Goal: Task Accomplishment & Management: Manage account settings

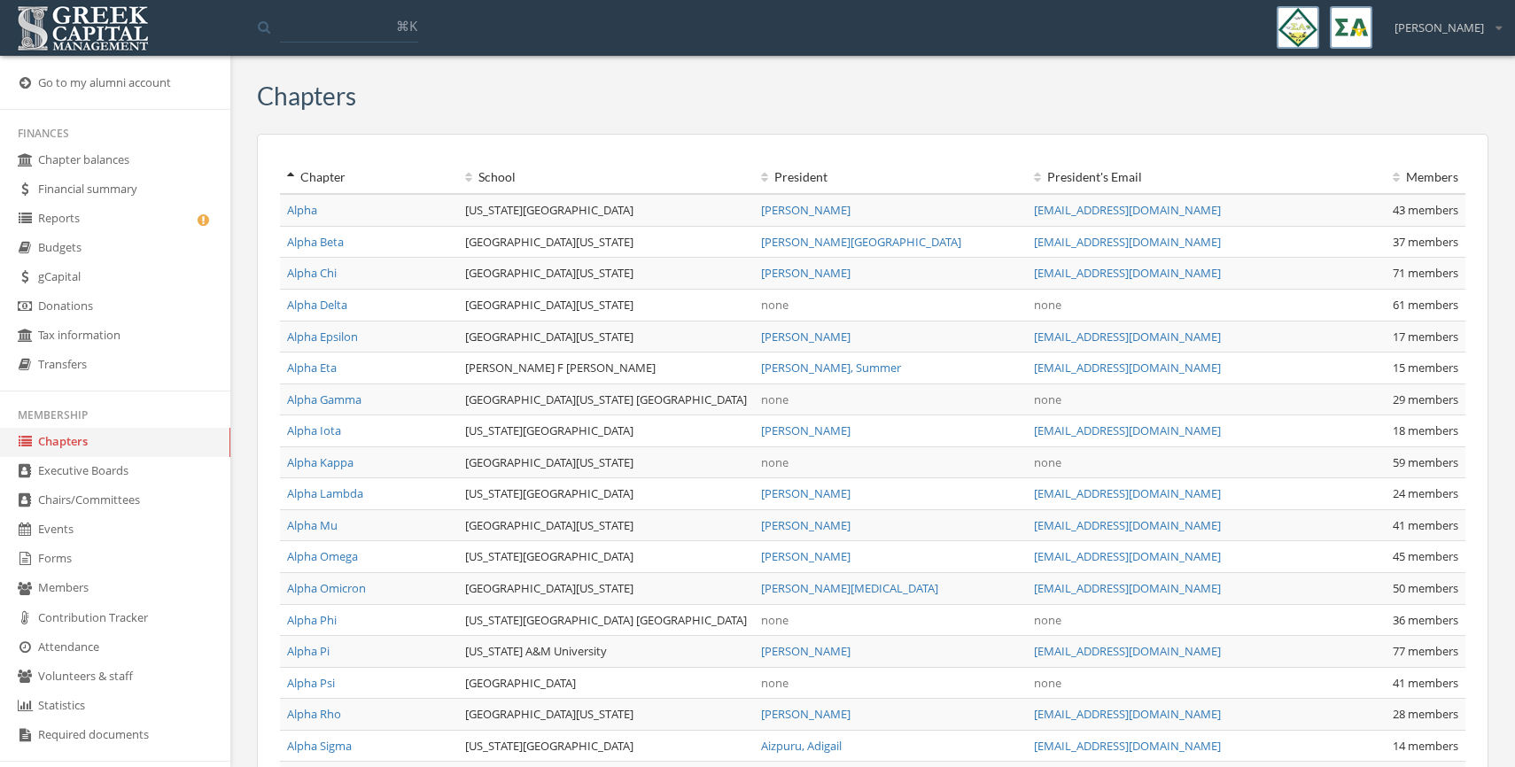
click at [120, 221] on link "Reports" at bounding box center [115, 219] width 230 height 29
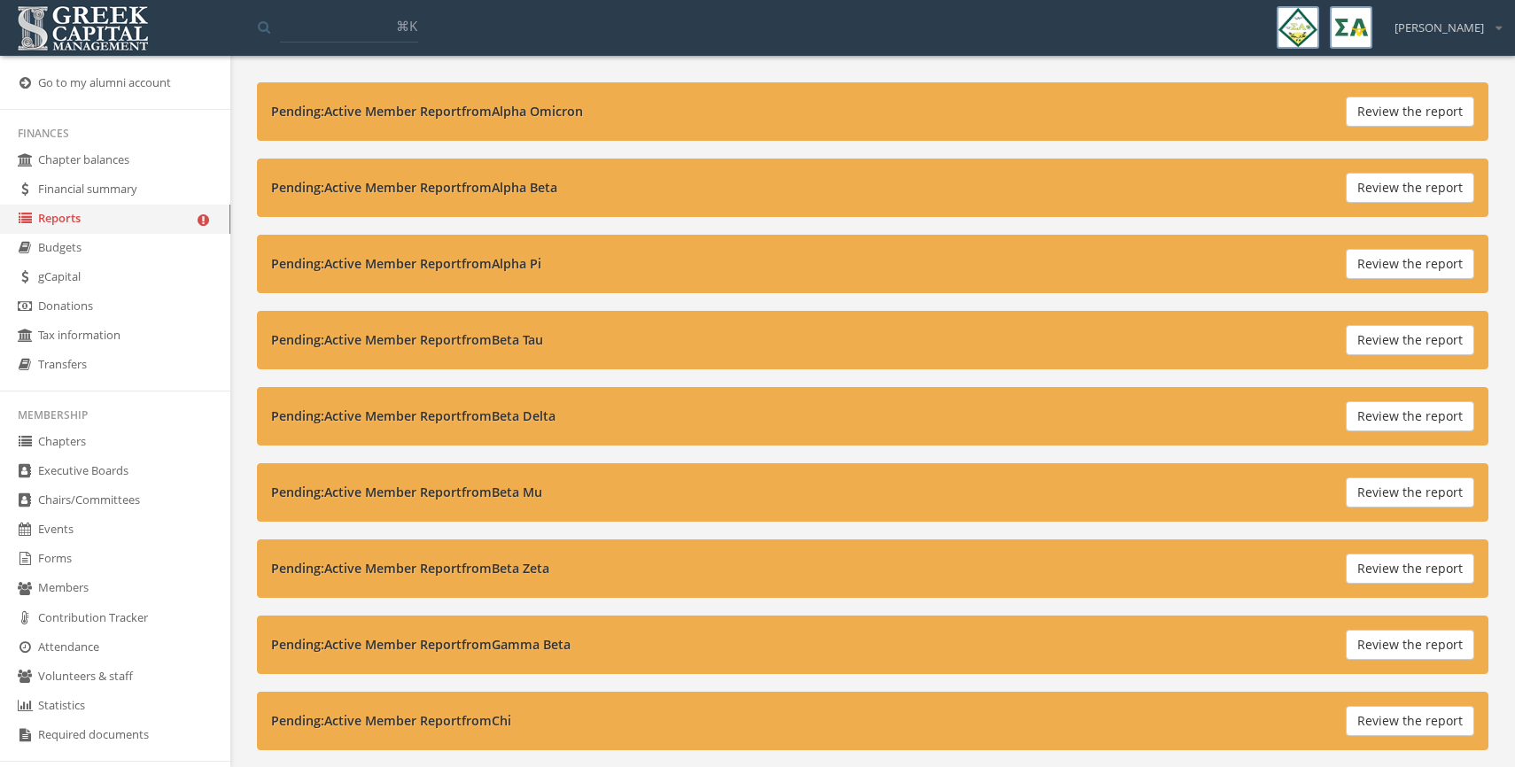
click at [74, 562] on link "Forms" at bounding box center [115, 559] width 230 height 29
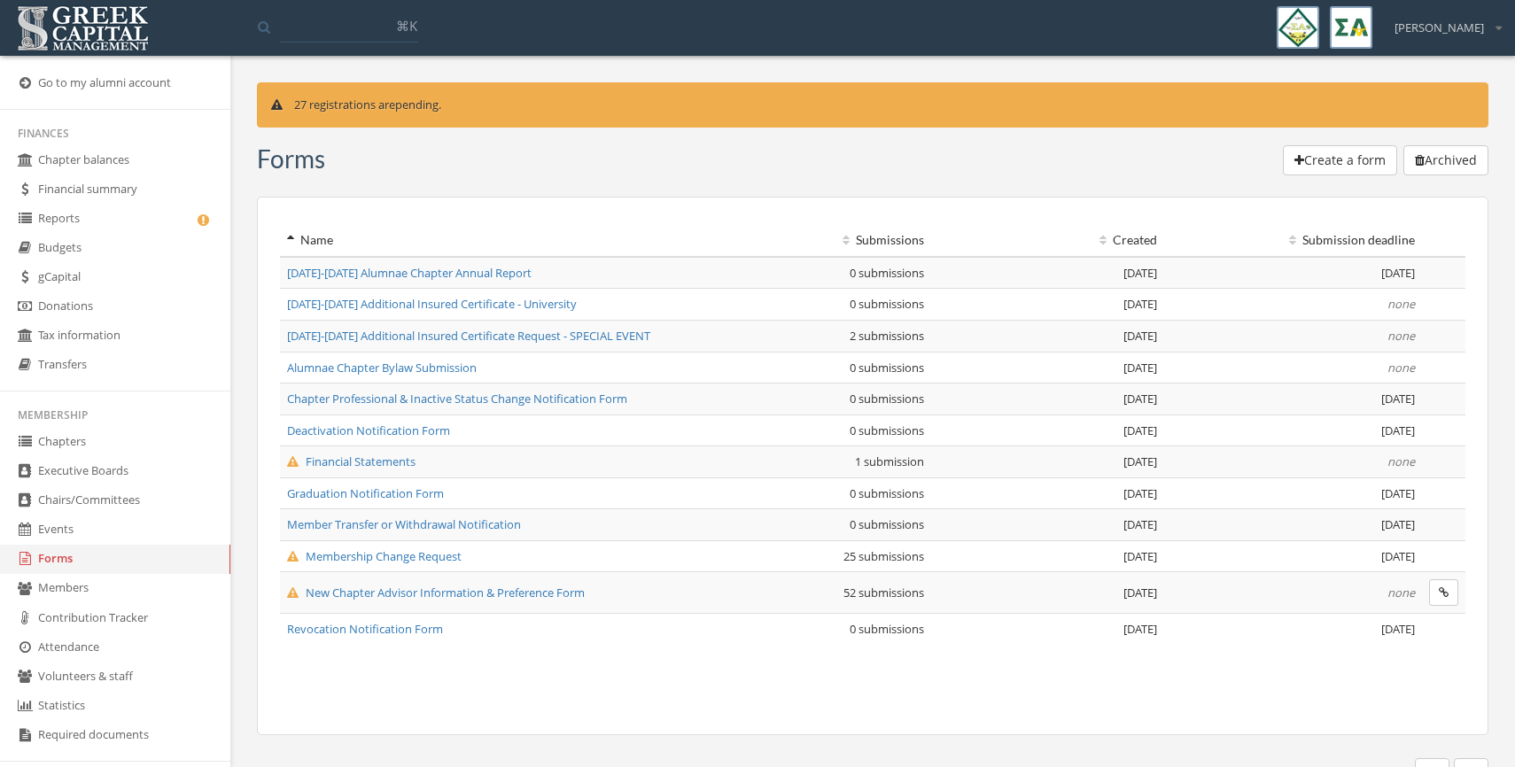
click at [345, 463] on span "Financial Statements" at bounding box center [351, 462] width 128 height 16
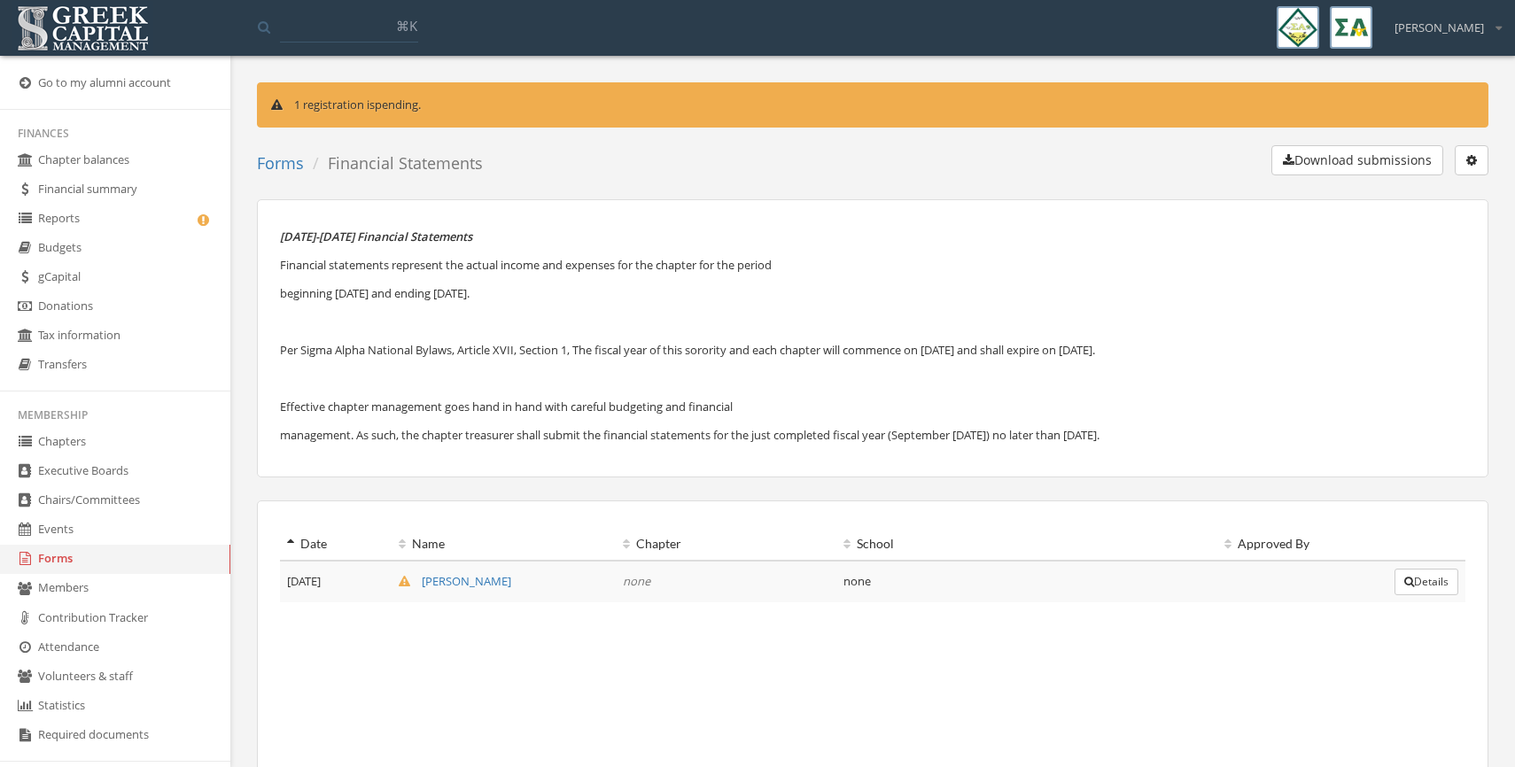
click at [468, 582] on link "[PERSON_NAME]" at bounding box center [455, 581] width 113 height 16
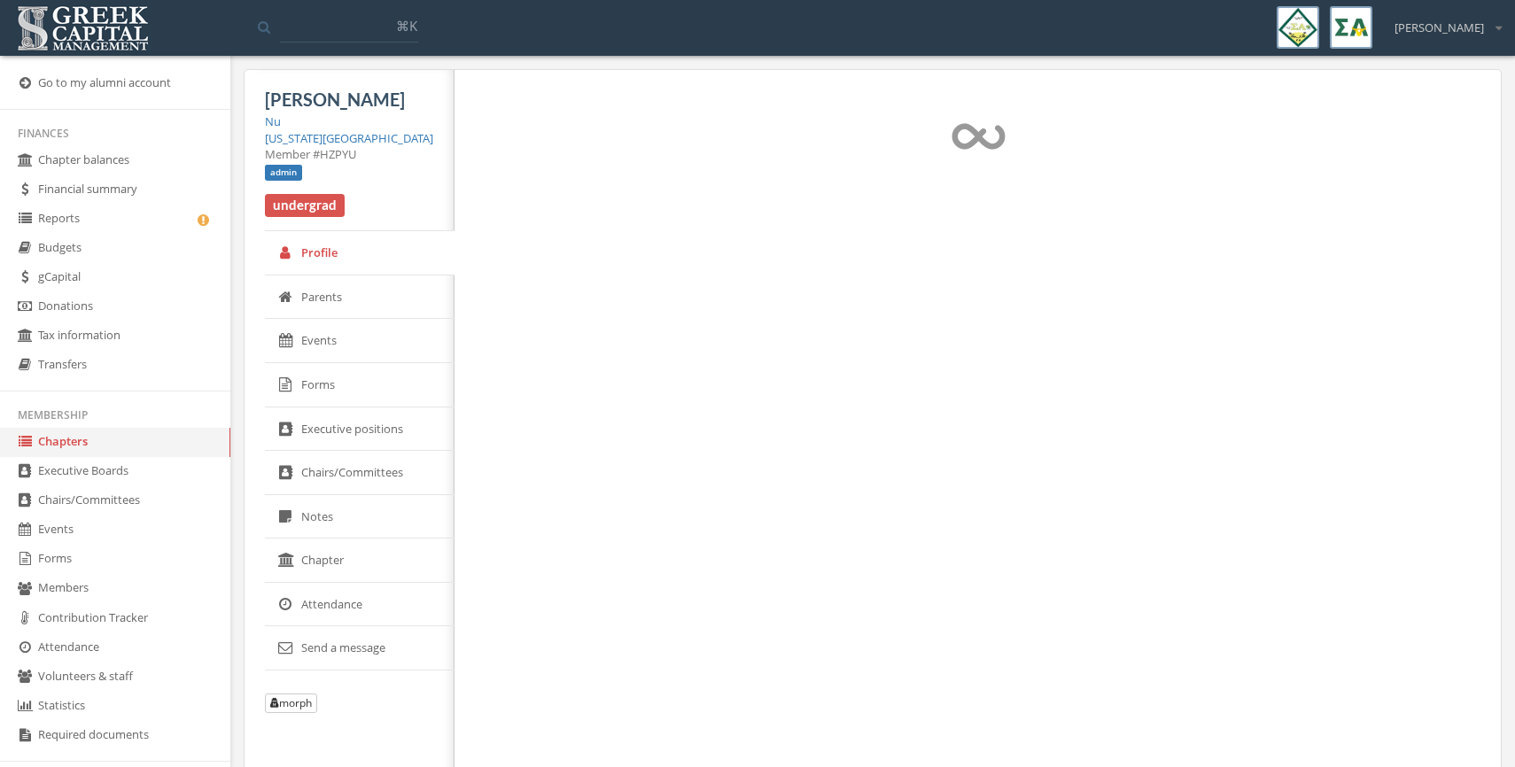
select select "******"
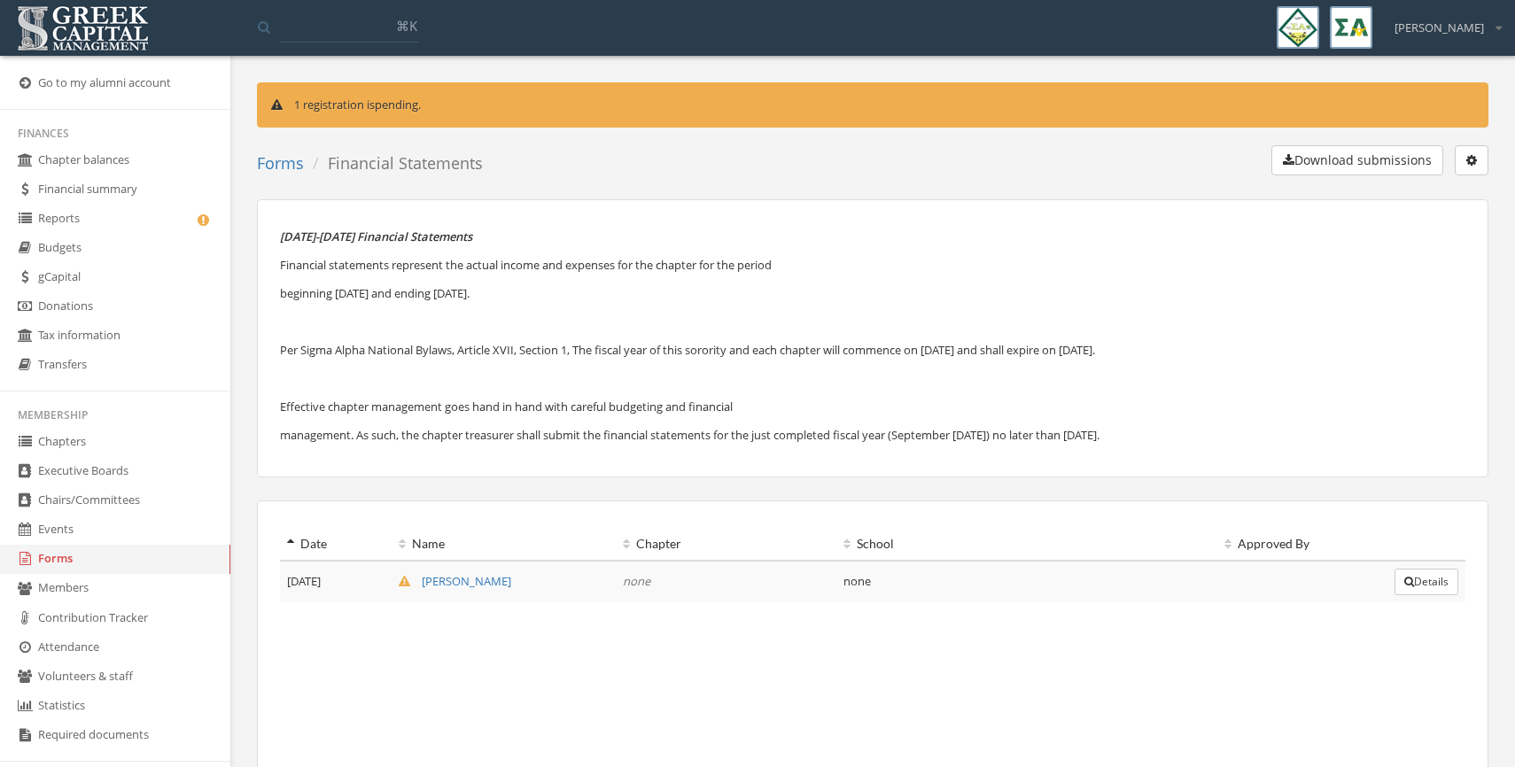
click at [1410, 582] on button "Details" at bounding box center [1426, 582] width 64 height 27
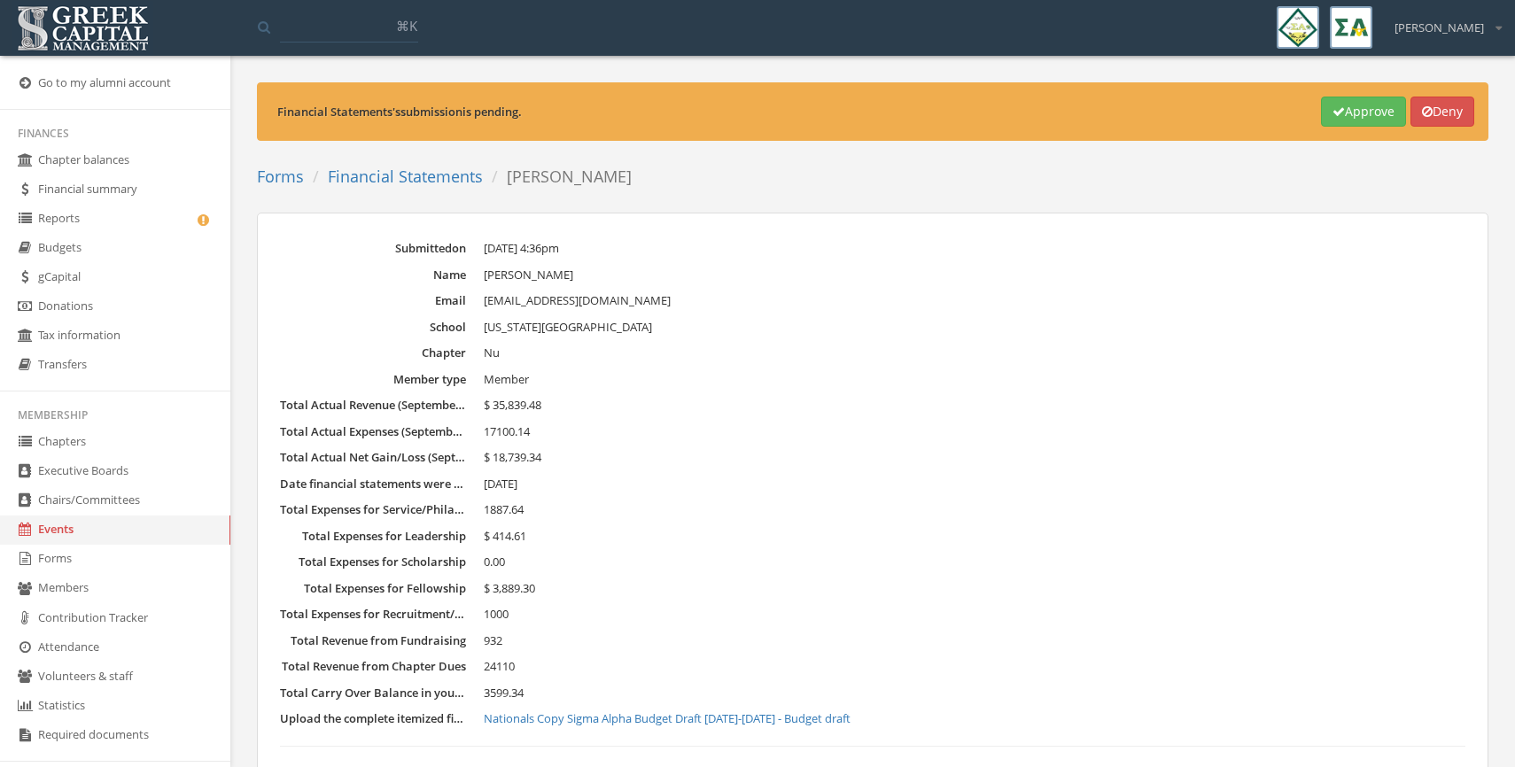
click at [1332, 109] on button "Approve" at bounding box center [1363, 112] width 85 height 30
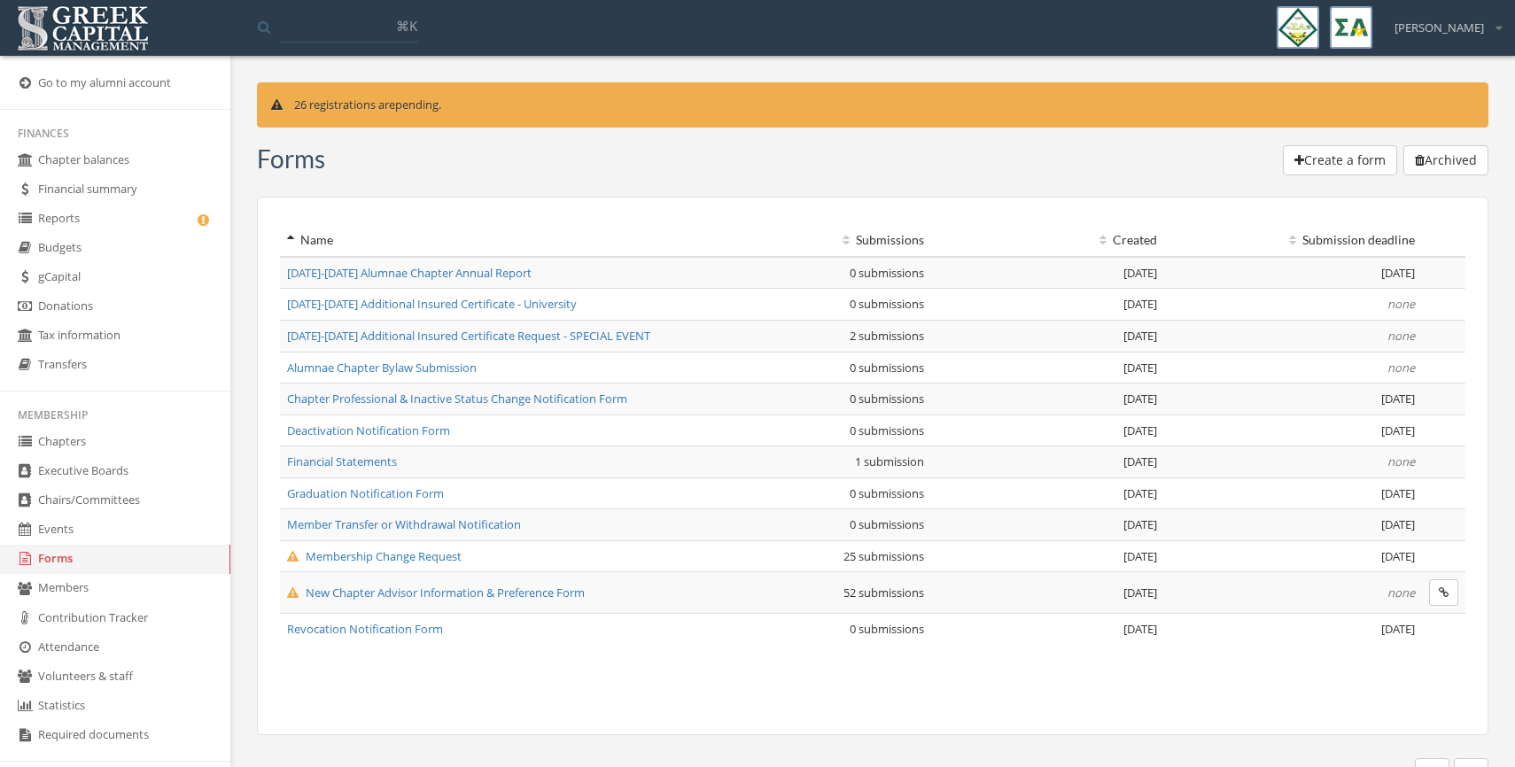
click at [368, 558] on span "Membership Change Request" at bounding box center [374, 556] width 175 height 16
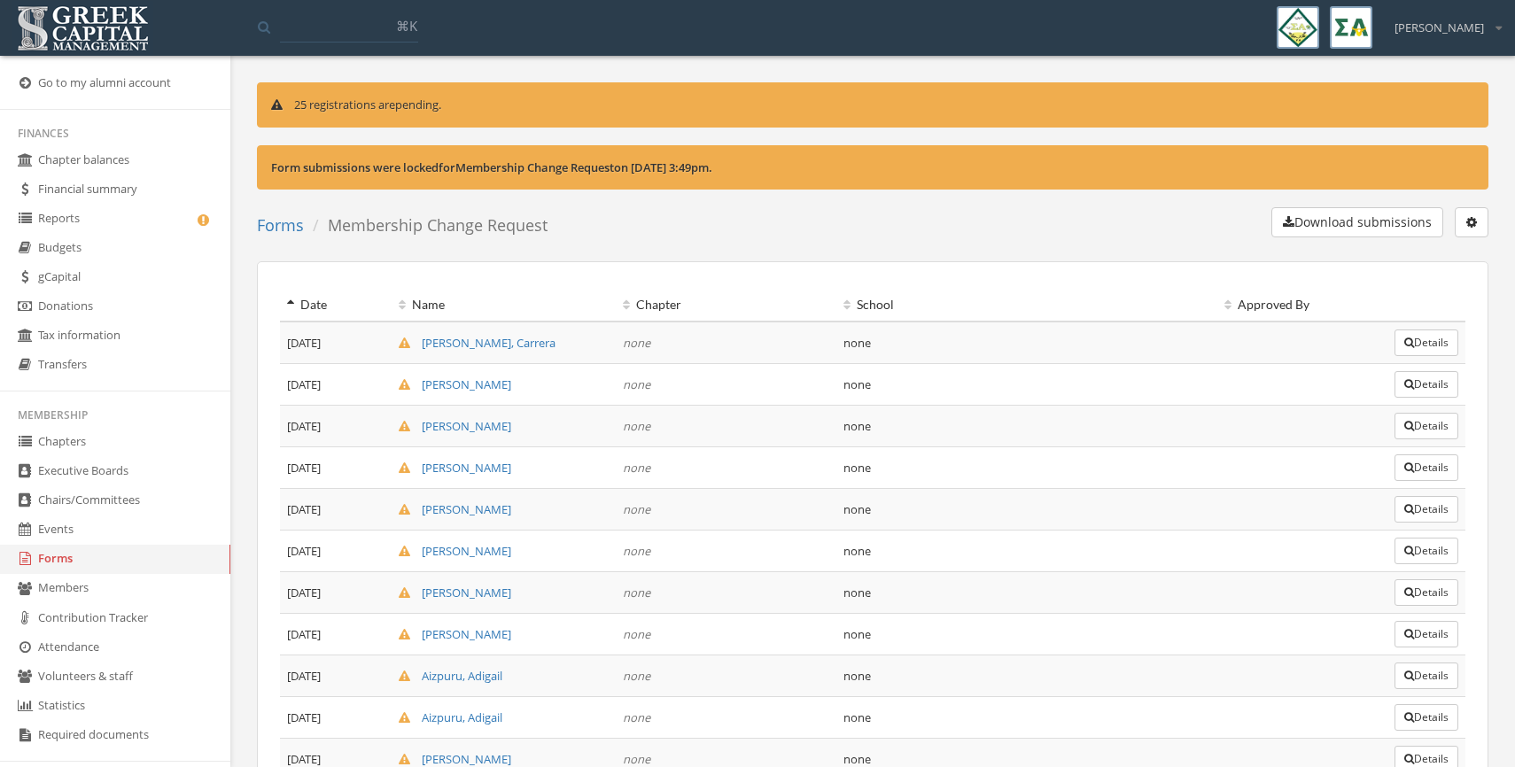
click at [1414, 344] on button "Details" at bounding box center [1426, 343] width 64 height 27
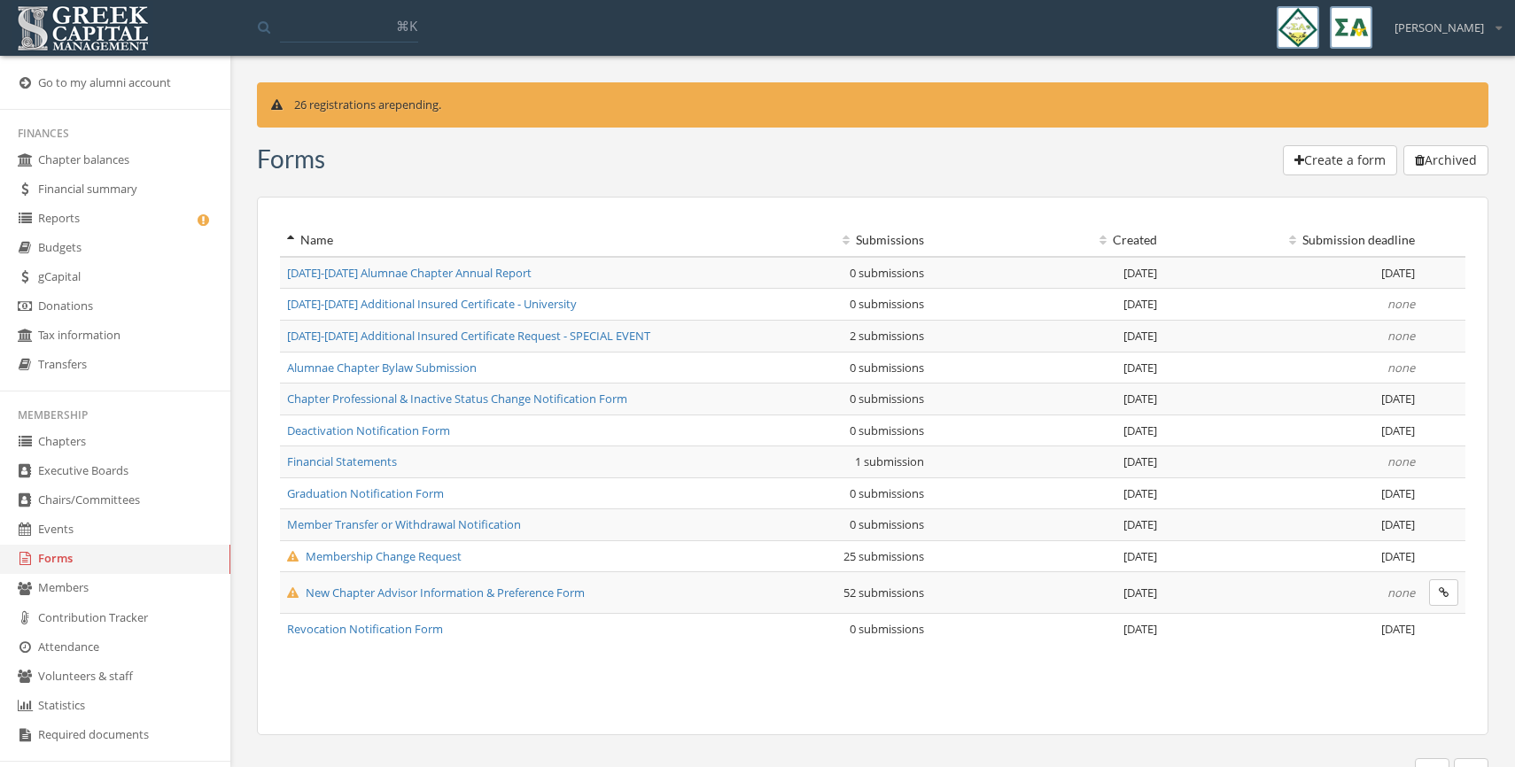
click at [479, 591] on span "New Chapter Advisor Information & Preference Form" at bounding box center [436, 593] width 298 height 16
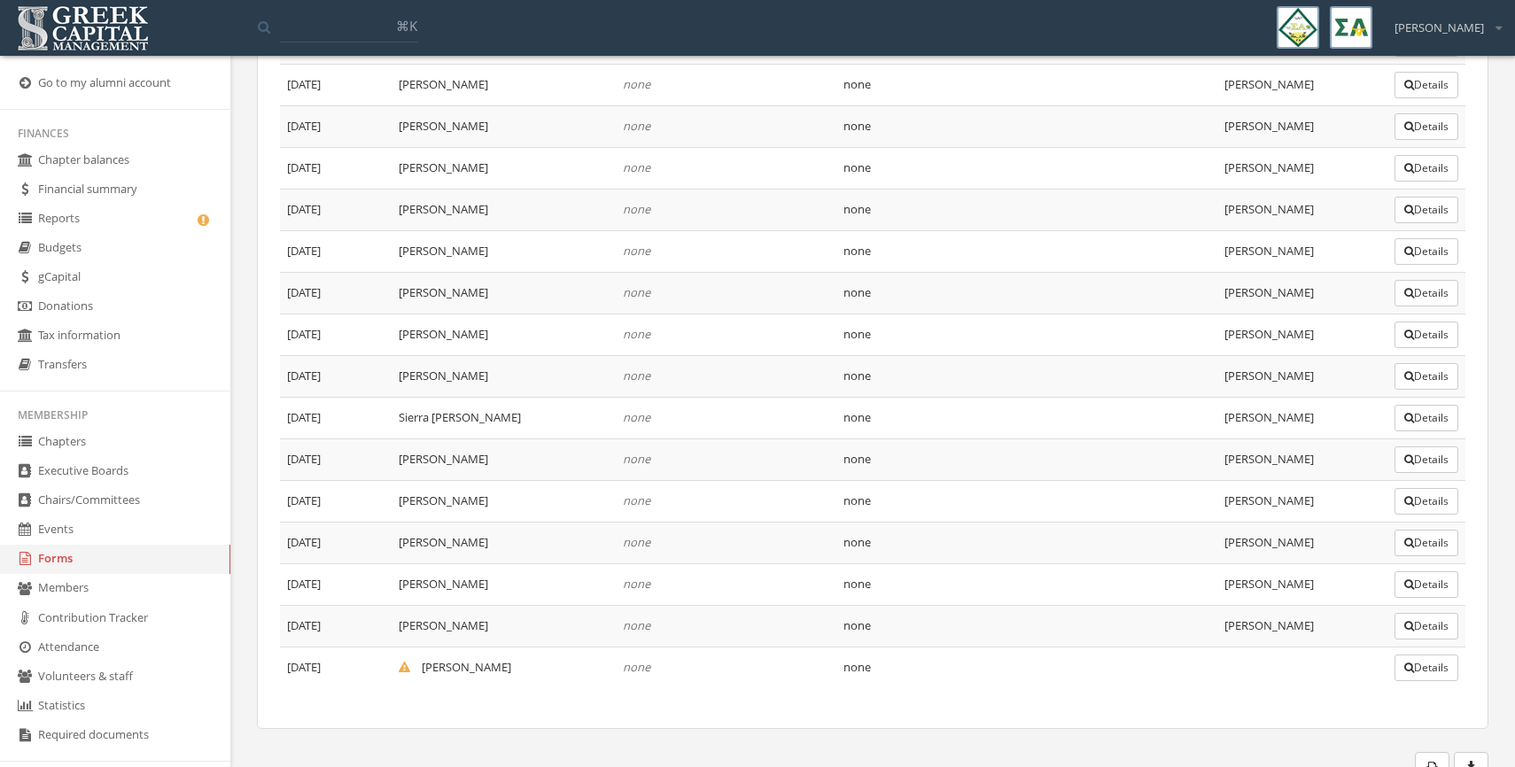
scroll to position [2071, 0]
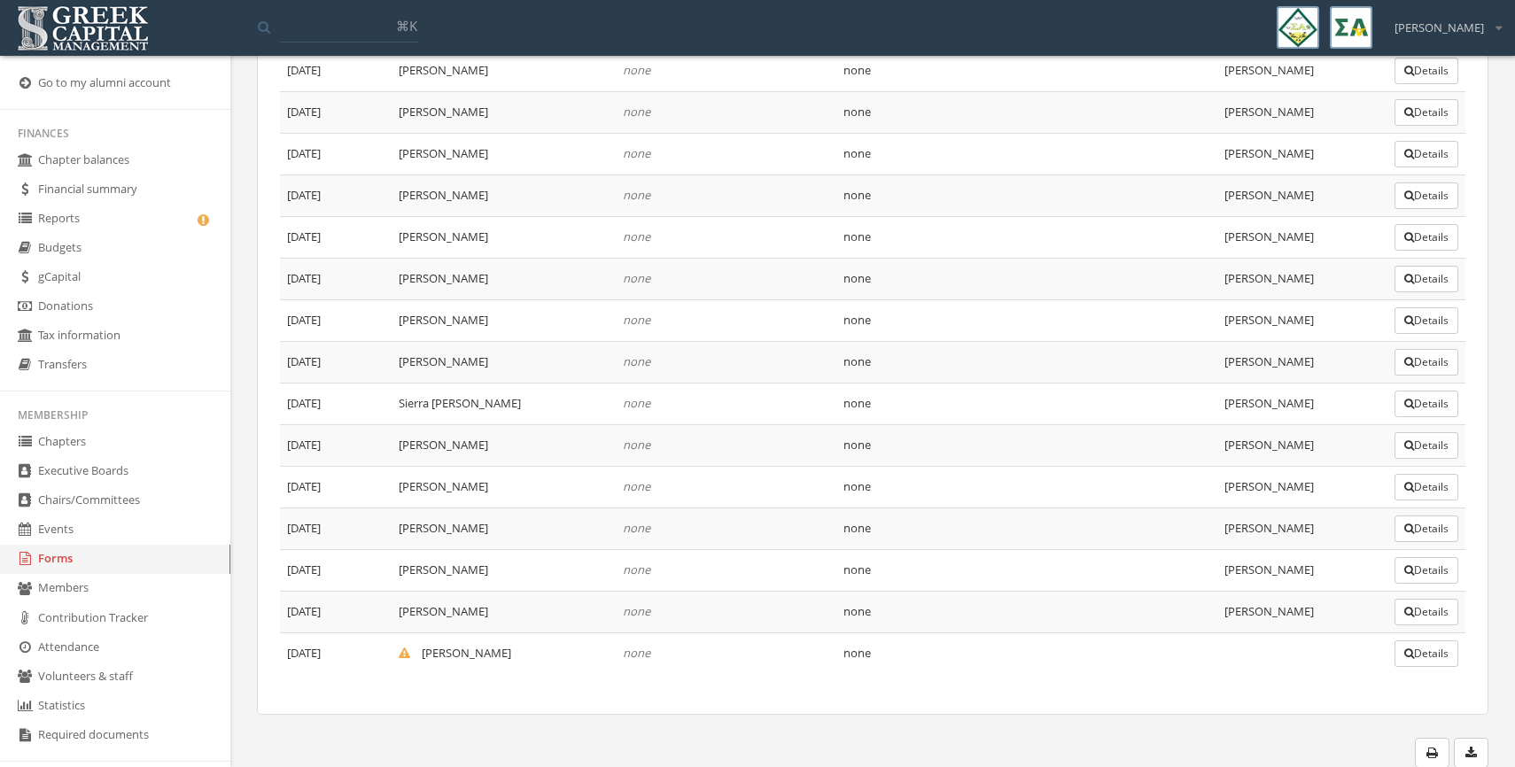
click at [1424, 660] on button "Details" at bounding box center [1426, 653] width 64 height 27
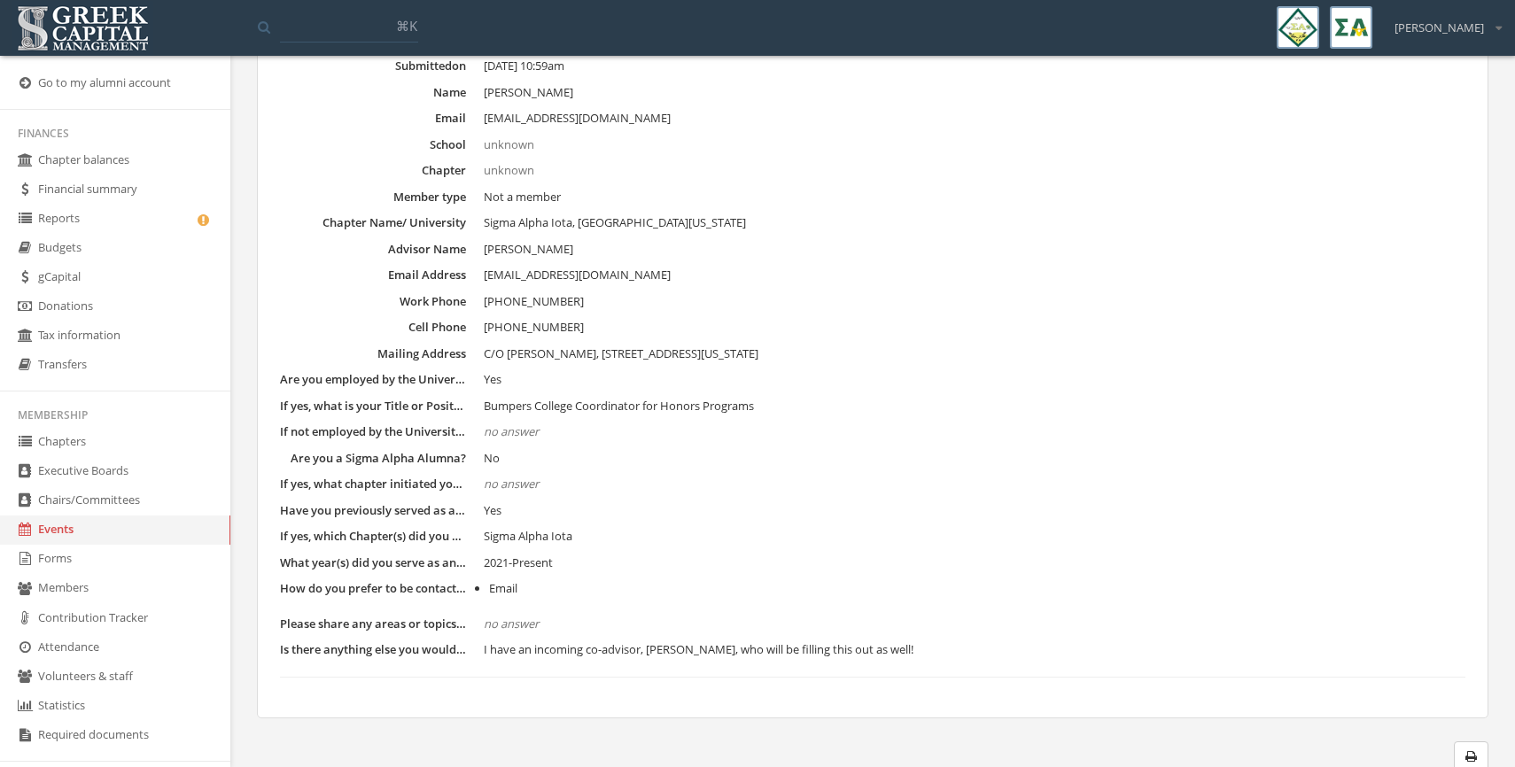
scroll to position [186, 0]
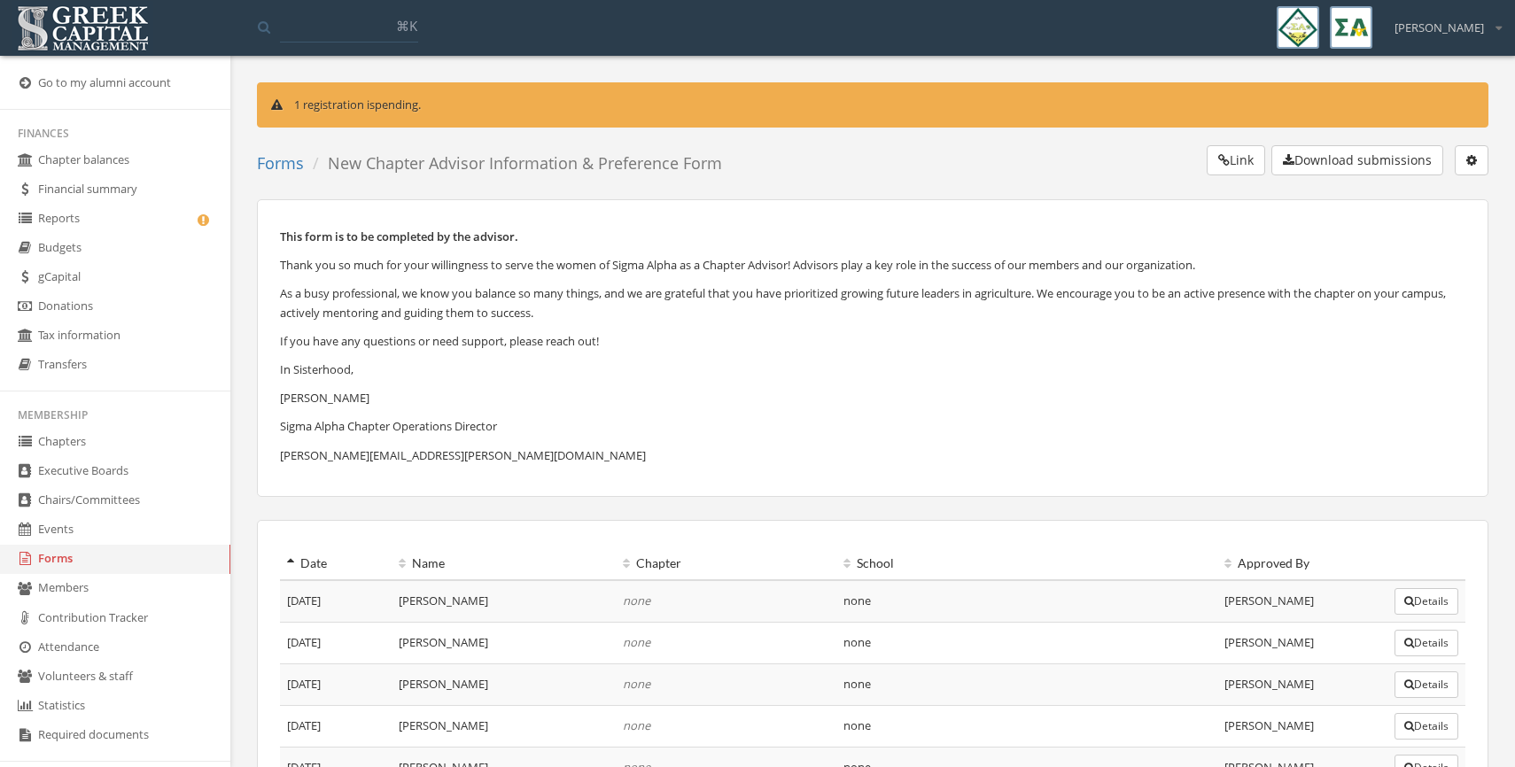
click at [50, 155] on link "Chapter balances" at bounding box center [115, 160] width 230 height 29
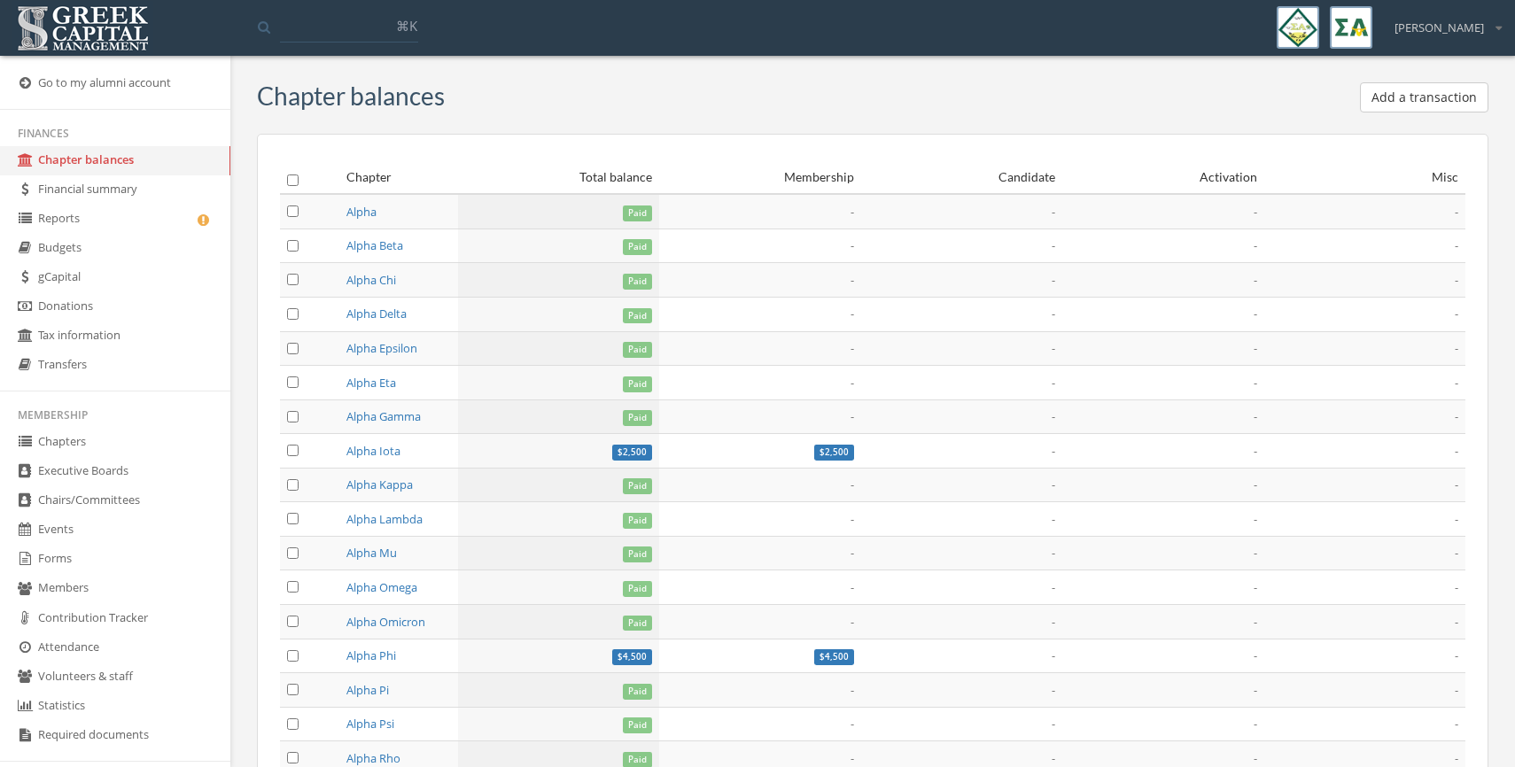
click at [67, 79] on link "Go to my alumni account" at bounding box center [115, 83] width 230 height 29
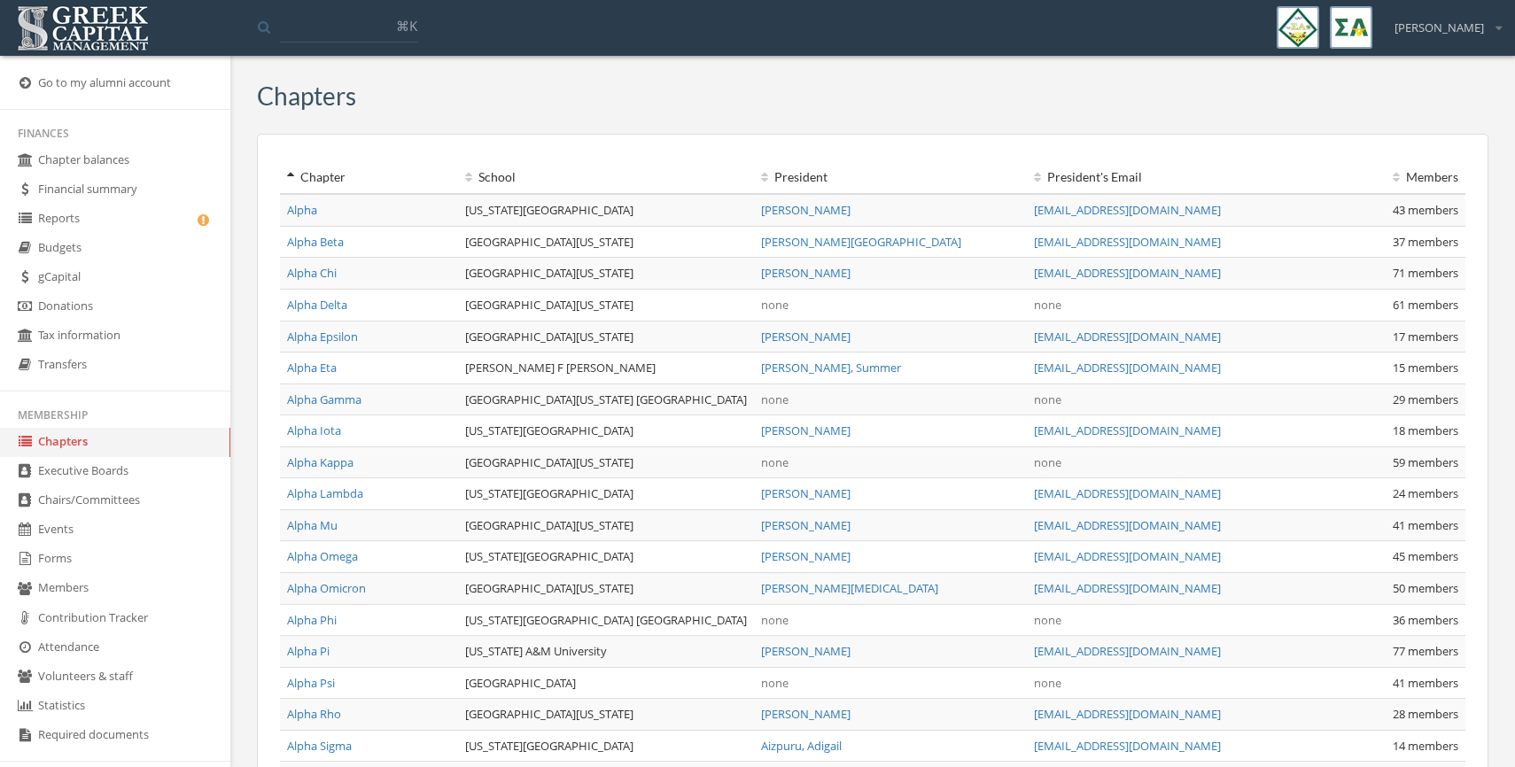
click at [333, 27] on input at bounding box center [349, 27] width 138 height 32
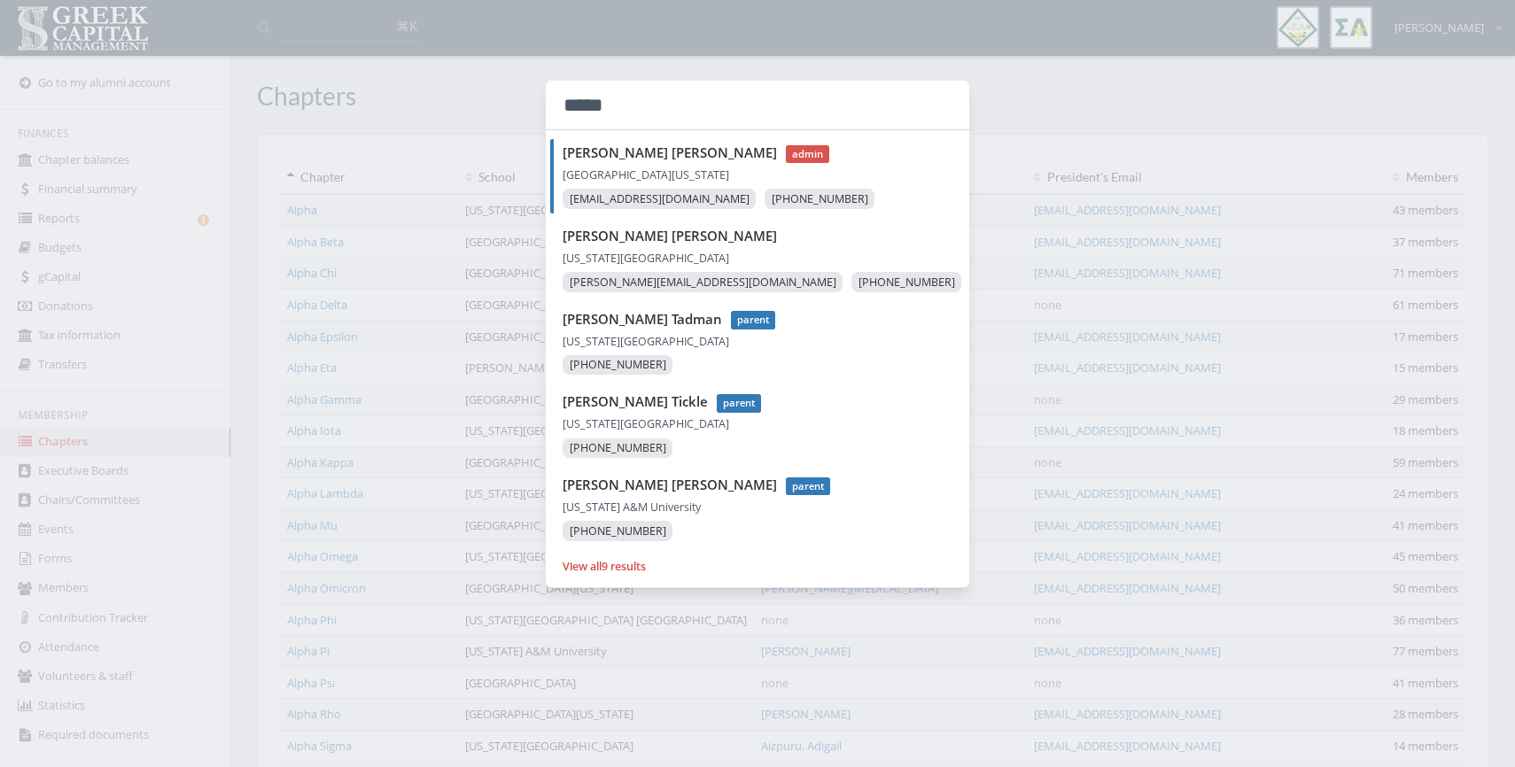
type input "****"
click at [586, 165] on li "Gina Sokup admin University of Wisconsin River Falls ginasokup1@gmail.com (715)…" at bounding box center [759, 176] width 419 height 74
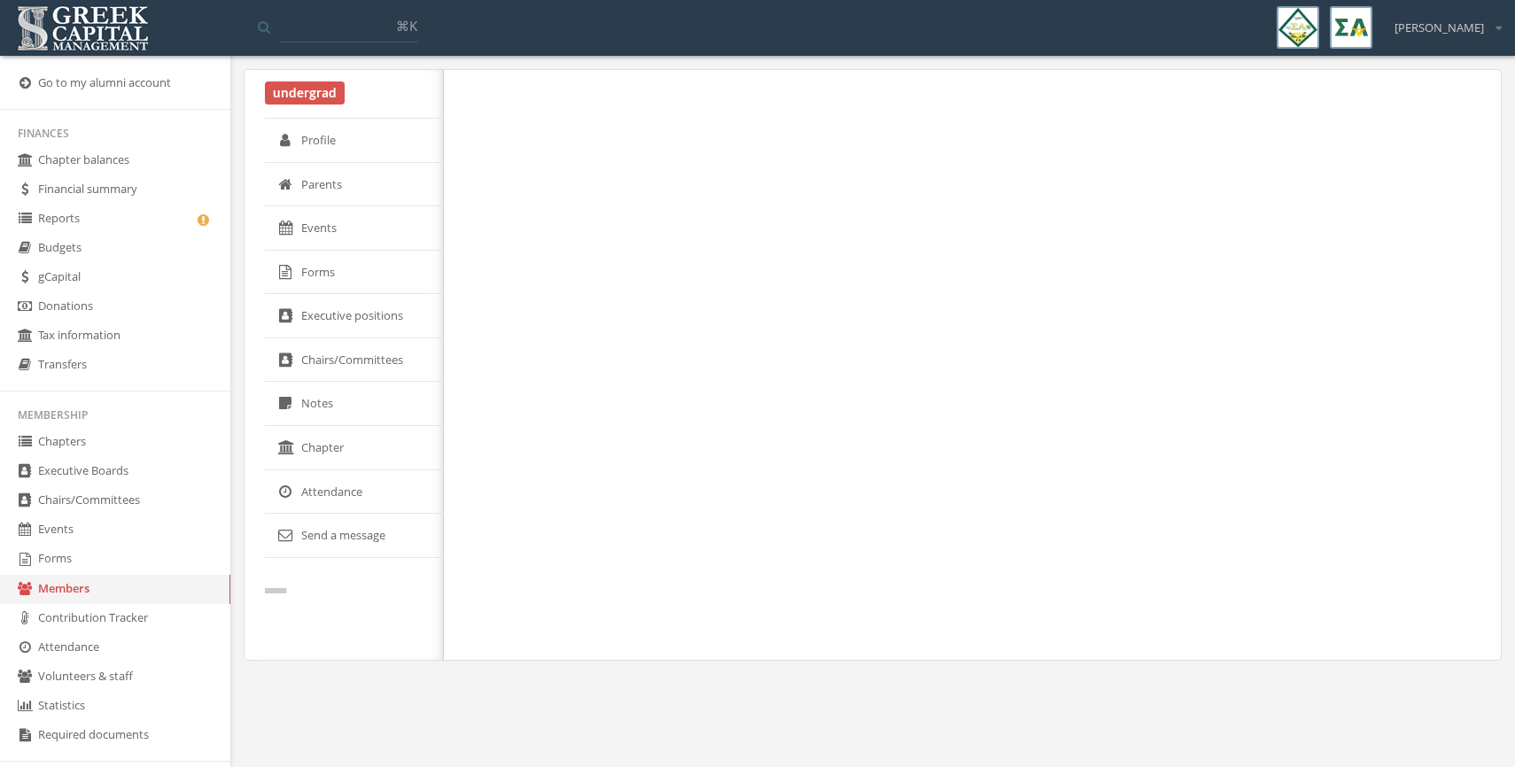
select select "******"
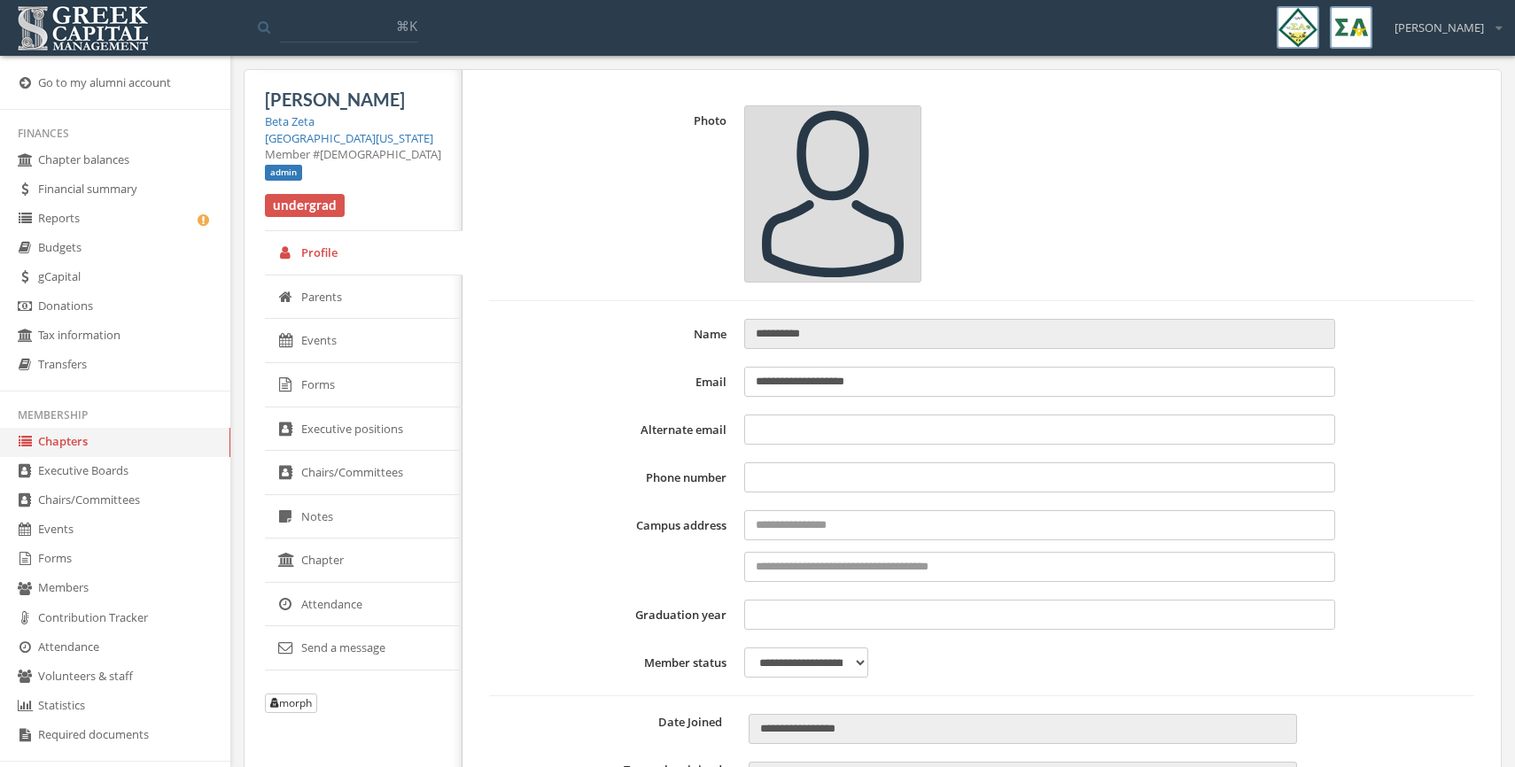
type input "**********"
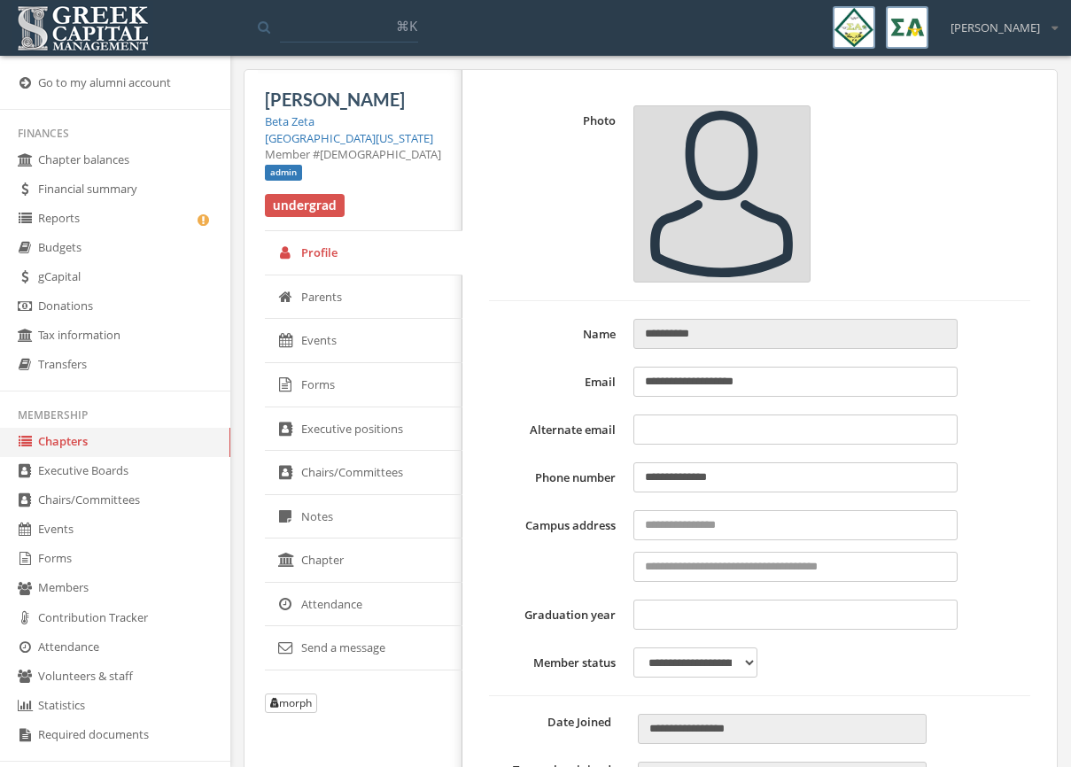
click at [71, 19] on img at bounding box center [82, 28] width 141 height 55
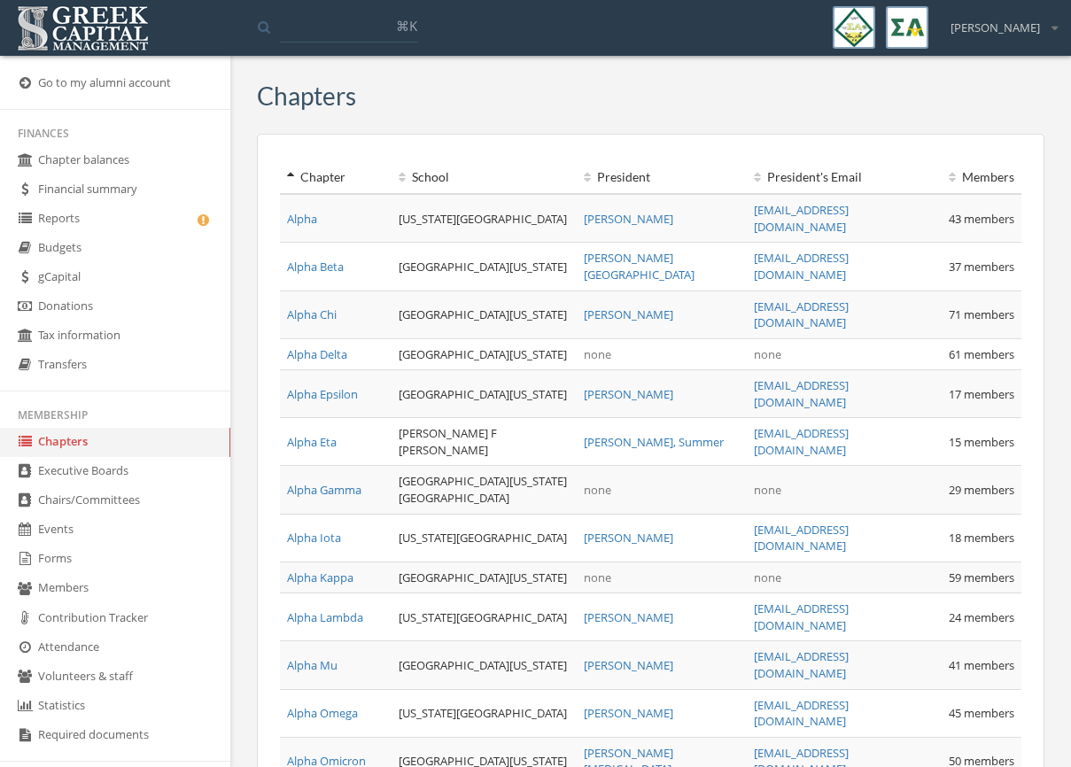
click at [108, 159] on link "Chapter balances" at bounding box center [115, 160] width 230 height 29
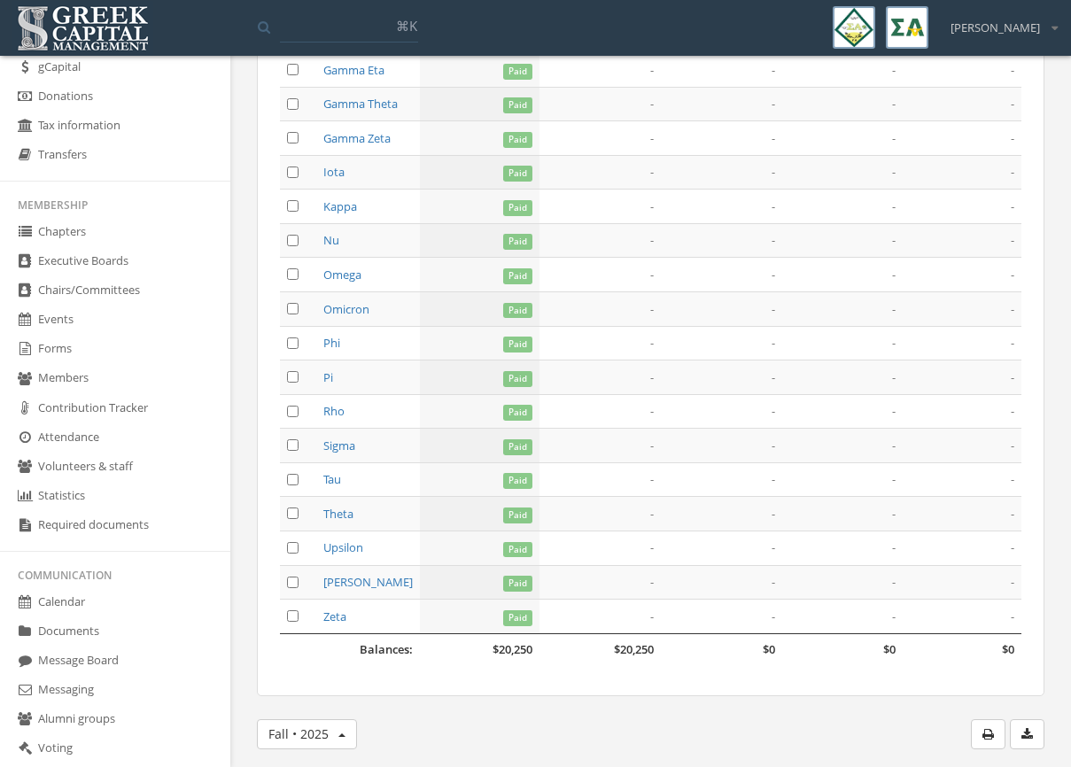
scroll to position [320, 0]
